Goal: Task Accomplishment & Management: Use online tool/utility

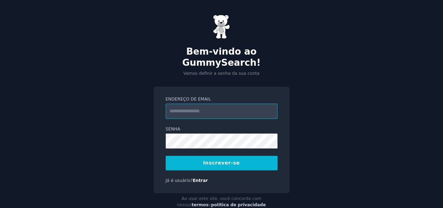
click at [209, 104] on input "Endereço de email" at bounding box center [222, 111] width 112 height 15
type input "**********"
click at [260, 156] on button "Inscrever-se" at bounding box center [222, 163] width 112 height 15
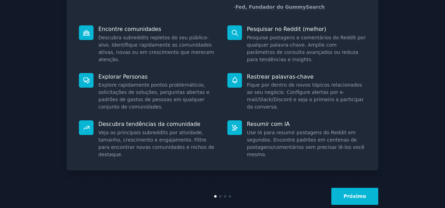
scroll to position [93, 0]
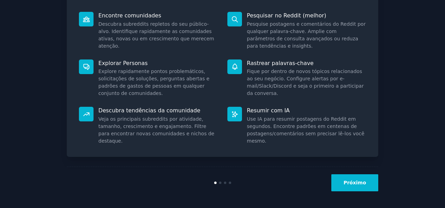
click at [354, 180] on font "Próximo" at bounding box center [355, 183] width 23 height 6
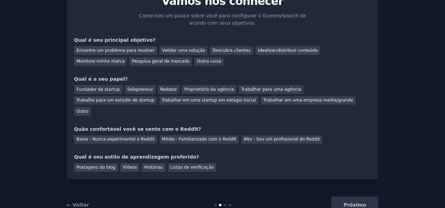
scroll to position [37, 0]
click at [132, 59] on font "Pesquisa geral de mercado" at bounding box center [161, 61] width 58 height 5
click at [184, 89] on font "Proprietário da agência" at bounding box center [209, 89] width 50 height 5
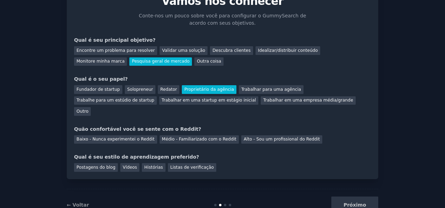
click at [184, 89] on font "Proprietário da agência" at bounding box center [209, 89] width 50 height 5
click at [241, 87] on font "Trabalhar para uma agência" at bounding box center [271, 89] width 60 height 5
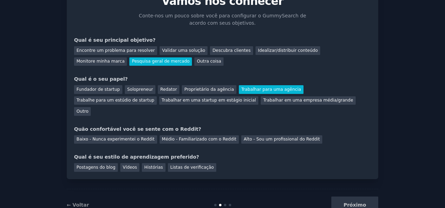
click at [91, 107] on div "Outro" at bounding box center [82, 111] width 17 height 9
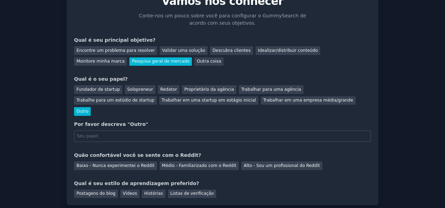
click at [91, 107] on div "Outro" at bounding box center [82, 111] width 17 height 9
click at [241, 87] on font "Trabalhar para uma agência" at bounding box center [271, 89] width 60 height 5
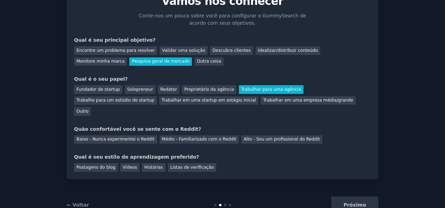
click at [139, 137] on font "Baixo - Nunca experimentei o Reddit" at bounding box center [116, 139] width 78 height 5
click at [108, 165] on font "Postagens do blog" at bounding box center [96, 167] width 39 height 5
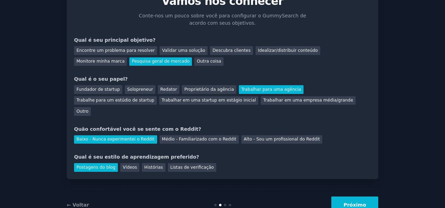
click at [123, 165] on font "Vídeos" at bounding box center [130, 167] width 14 height 5
click at [106, 165] on font "Postagens do blog" at bounding box center [96, 167] width 39 height 5
click at [345, 196] on button "Próximo" at bounding box center [354, 204] width 47 height 17
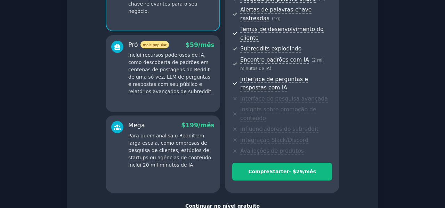
scroll to position [158, 0]
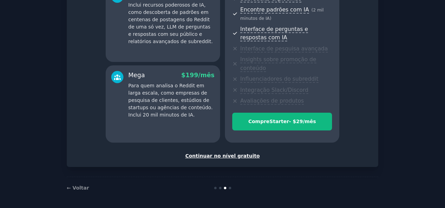
click at [247, 153] on font "Continuar no nível gratuito" at bounding box center [222, 156] width 74 height 6
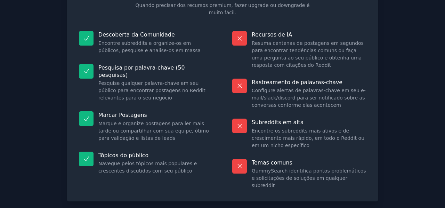
scroll to position [86, 0]
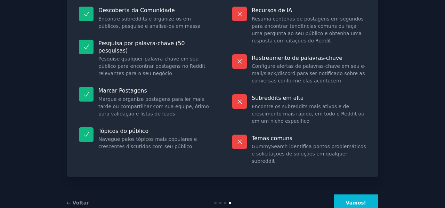
click at [351, 194] on button "Vamos!" at bounding box center [356, 202] width 45 height 17
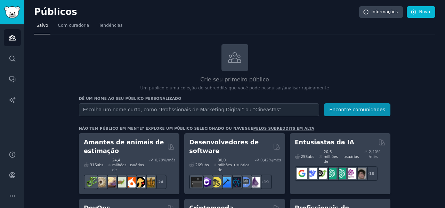
click at [277, 113] on input "text" at bounding box center [199, 109] width 240 height 13
type input "ativação da kundalini"
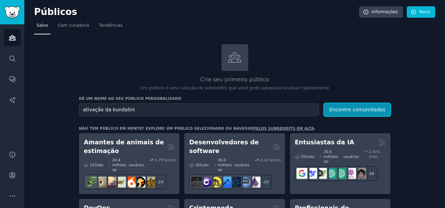
click at [359, 107] on font "Encontre comunidades" at bounding box center [357, 110] width 56 height 6
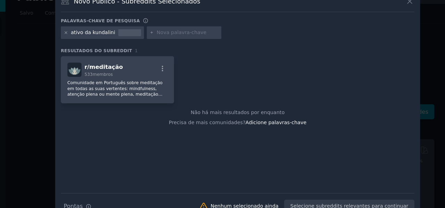
click at [156, 92] on font "Comunidade em Português sobre meditação em todas as suas vertentes: mindfulness…" at bounding box center [119, 104] width 85 height 43
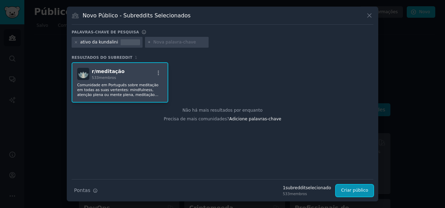
click at [346, 189] on font "Criar público" at bounding box center [354, 190] width 27 height 5
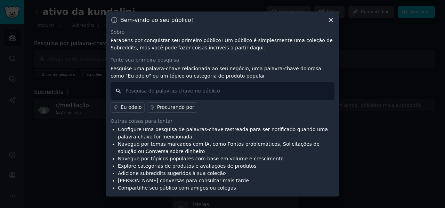
click at [249, 89] on input "text" at bounding box center [223, 91] width 224 height 18
type input "ativação da kundalini"
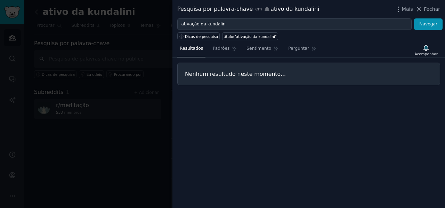
click at [429, 6] on font "Fechar" at bounding box center [432, 9] width 16 height 6
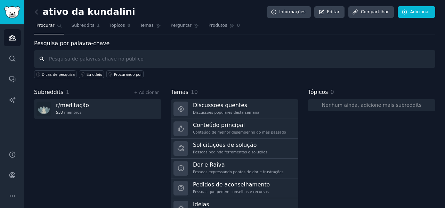
click at [259, 62] on input "text" at bounding box center [234, 59] width 401 height 18
type input "cursos"
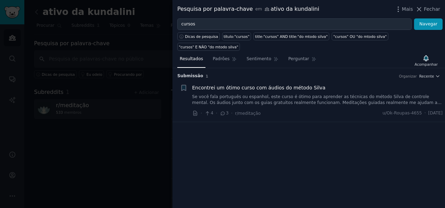
click at [104, 147] on div at bounding box center [222, 104] width 445 height 208
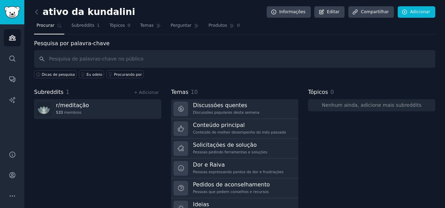
click at [213, 103] on font "Discussões quentes" at bounding box center [220, 105] width 54 height 7
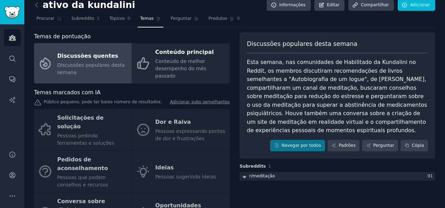
scroll to position [8, 0]
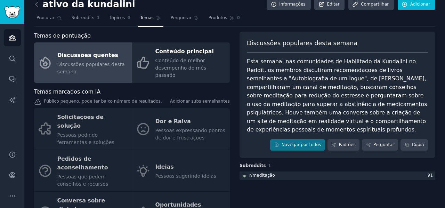
click at [222, 64] on div "Conteúdo de melhor desempenho do mês passado" at bounding box center [190, 68] width 71 height 22
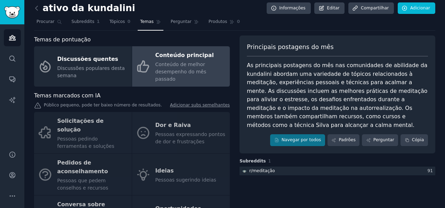
scroll to position [4, 0]
click at [161, 116] on div "Solicitações de solução Pessoas pedindo ferramentas e soluções Dor e Raiva Pess…" at bounding box center [132, 174] width 196 height 125
click at [94, 120] on div "Solicitações de solução Pessoas pedindo ferramentas e soluções Dor e Raiva Pess…" at bounding box center [132, 174] width 196 height 125
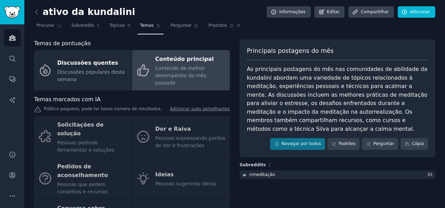
click at [86, 29] on link "Subreddits 1" at bounding box center [85, 27] width 33 height 14
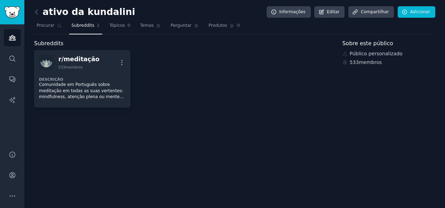
click at [178, 26] on font "Perguntar" at bounding box center [181, 25] width 21 height 5
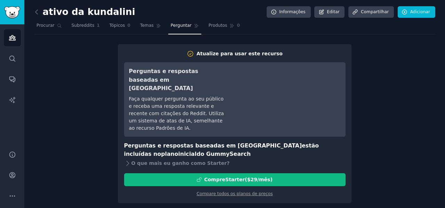
click at [60, 11] on font "ativo da kundalini" at bounding box center [89, 12] width 93 height 10
click at [38, 14] on icon at bounding box center [36, 11] width 7 height 7
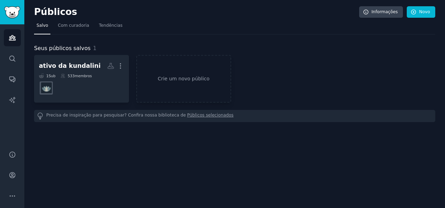
click at [82, 65] on font "ativo da kundalini" at bounding box center [70, 65] width 62 height 7
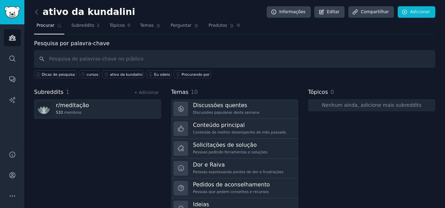
click at [59, 17] on font "ativo da kundalini" at bounding box center [89, 12] width 93 height 10
click at [57, 14] on font "ativo da kundalini" at bounding box center [89, 12] width 93 height 10
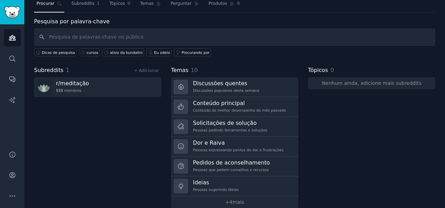
scroll to position [22, 0]
click at [191, 138] on link "Dor e Raiva Pessoas expressando pontos de dor e frustrações" at bounding box center [234, 146] width 127 height 20
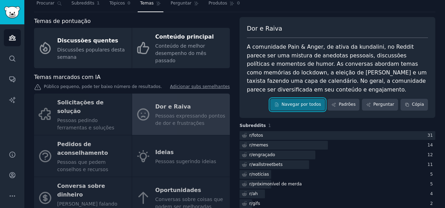
click at [293, 106] on font "Navegar por todos" at bounding box center [302, 104] width 40 height 5
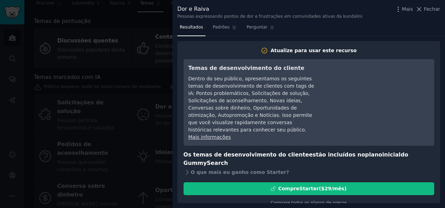
click at [421, 8] on icon at bounding box center [419, 9] width 7 height 7
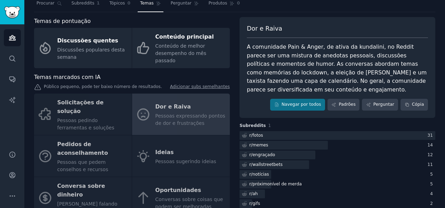
click at [312, 134] on div at bounding box center [338, 135] width 196 height 9
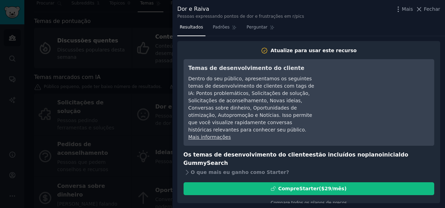
click at [426, 7] on button "Fechar" at bounding box center [428, 9] width 25 height 7
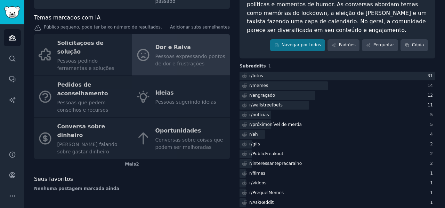
scroll to position [82, 0]
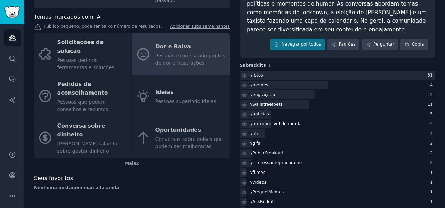
click at [369, 157] on div "r/ fotos 31 r/ memes 14 r/ engraçado 12 r/ wallstreetbets 11 r/ notícias 5 r/ p…" at bounding box center [338, 172] width 196 height 203
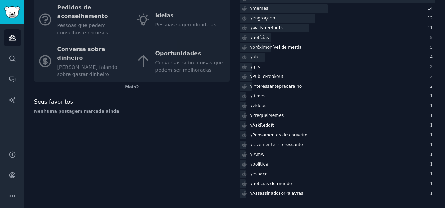
scroll to position [0, 0]
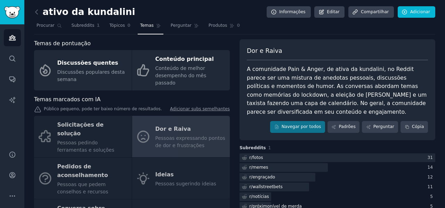
click at [210, 164] on div "Solicitações de solução Pessoas pedindo ferramentas e soluções Dor e Raiva Pess…" at bounding box center [132, 178] width 196 height 125
click at [179, 161] on div "Solicitações de solução Pessoas pedindo ferramentas e soluções Dor e Raiva Pess…" at bounding box center [132, 178] width 196 height 125
click at [159, 162] on div "Solicitações de solução Pessoas pedindo ferramentas e soluções Dor e Raiva Pess…" at bounding box center [132, 178] width 196 height 125
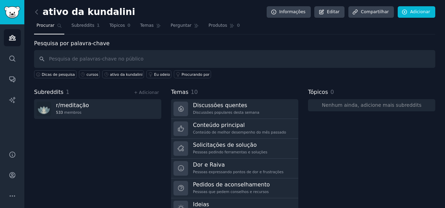
scroll to position [30, 0]
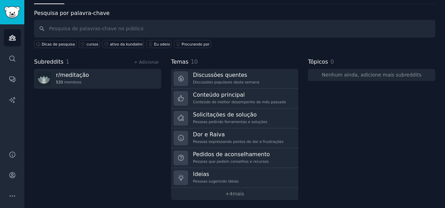
click at [228, 168] on link "Ideias Pessoas sugerindo ideias" at bounding box center [234, 178] width 127 height 20
click at [220, 159] on font "Pessoas que pedem conselhos e recursos" at bounding box center [231, 161] width 76 height 4
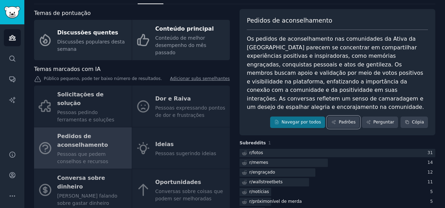
click at [354, 120] on font "Padrões" at bounding box center [347, 122] width 17 height 5
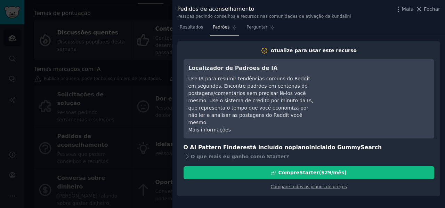
click at [426, 7] on button "Fechar" at bounding box center [428, 9] width 25 height 7
